Goal: Use online tool/utility: Utilize a website feature to perform a specific function

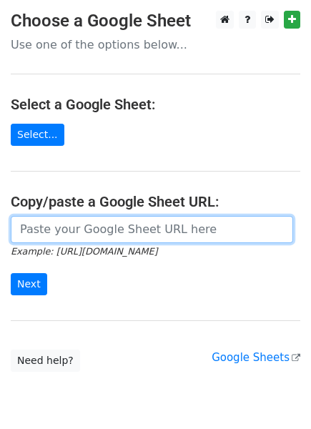
click at [54, 226] on input "url" at bounding box center [152, 229] width 282 height 27
paste input "https://docs.google.com/spreadsheets/d/13_Gt1zBOKSIzQEzYaafhCyjjgqjWXsk4K8HSfDw…"
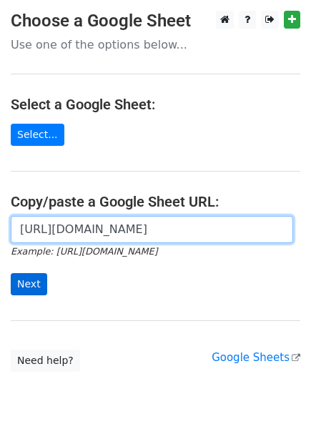
type input "https://docs.google.com/spreadsheets/d/13_Gt1zBOKSIzQEzYaafhCyjjgqjWXsk4K8HSfDw…"
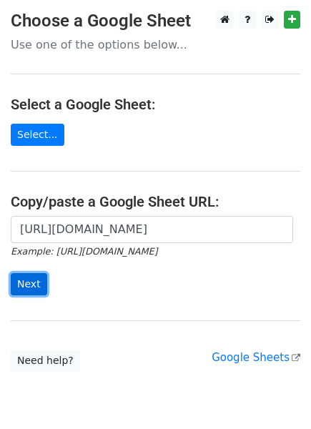
scroll to position [0, 0]
click at [26, 282] on input "Next" at bounding box center [29, 284] width 36 height 22
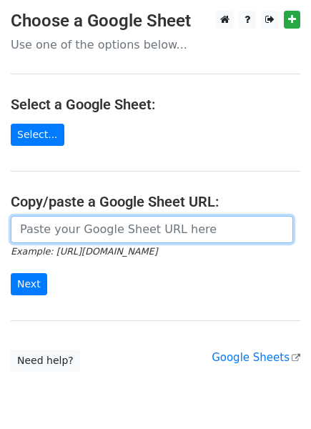
click at [56, 238] on input "url" at bounding box center [152, 229] width 282 height 27
paste input "https://docs.google.com/spreadsheets/d/13_Gt1zBOKSIzQEzYaafhCyjjgqjWXsk4K8HSfDw…"
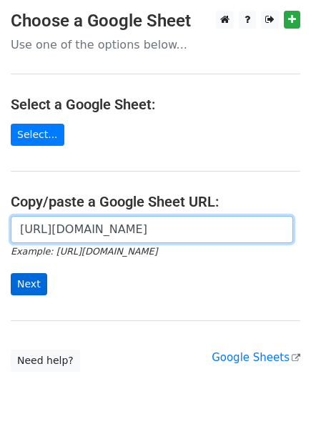
type input "https://docs.google.com/spreadsheets/d/13_Gt1zBOKSIzQEzYaafhCyjjgqjWXsk4K8HSfDw…"
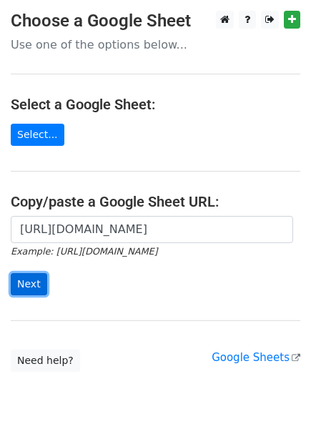
scroll to position [0, 0]
click at [25, 283] on input "Next" at bounding box center [29, 284] width 36 height 22
